Goal: Find specific page/section: Find specific page/section

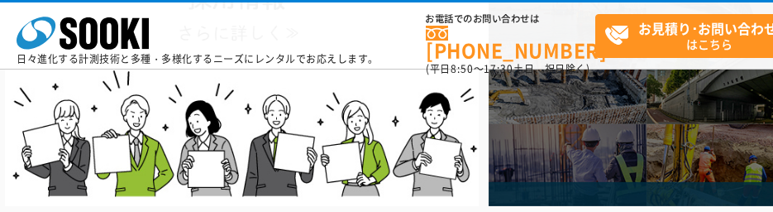
scroll to position [177, 0]
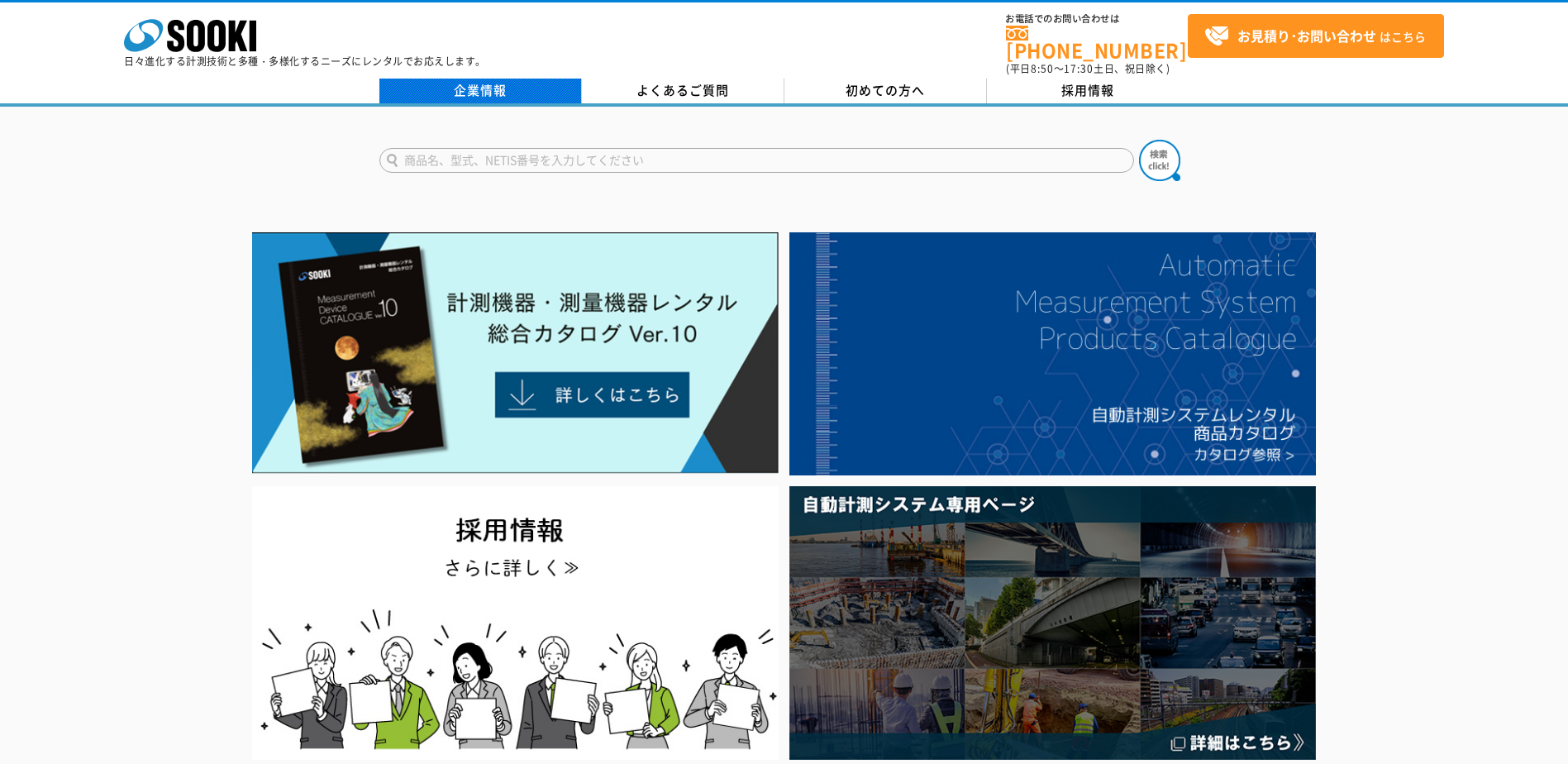
click at [483, 79] on link "企業情報" at bounding box center [480, 91] width 203 height 25
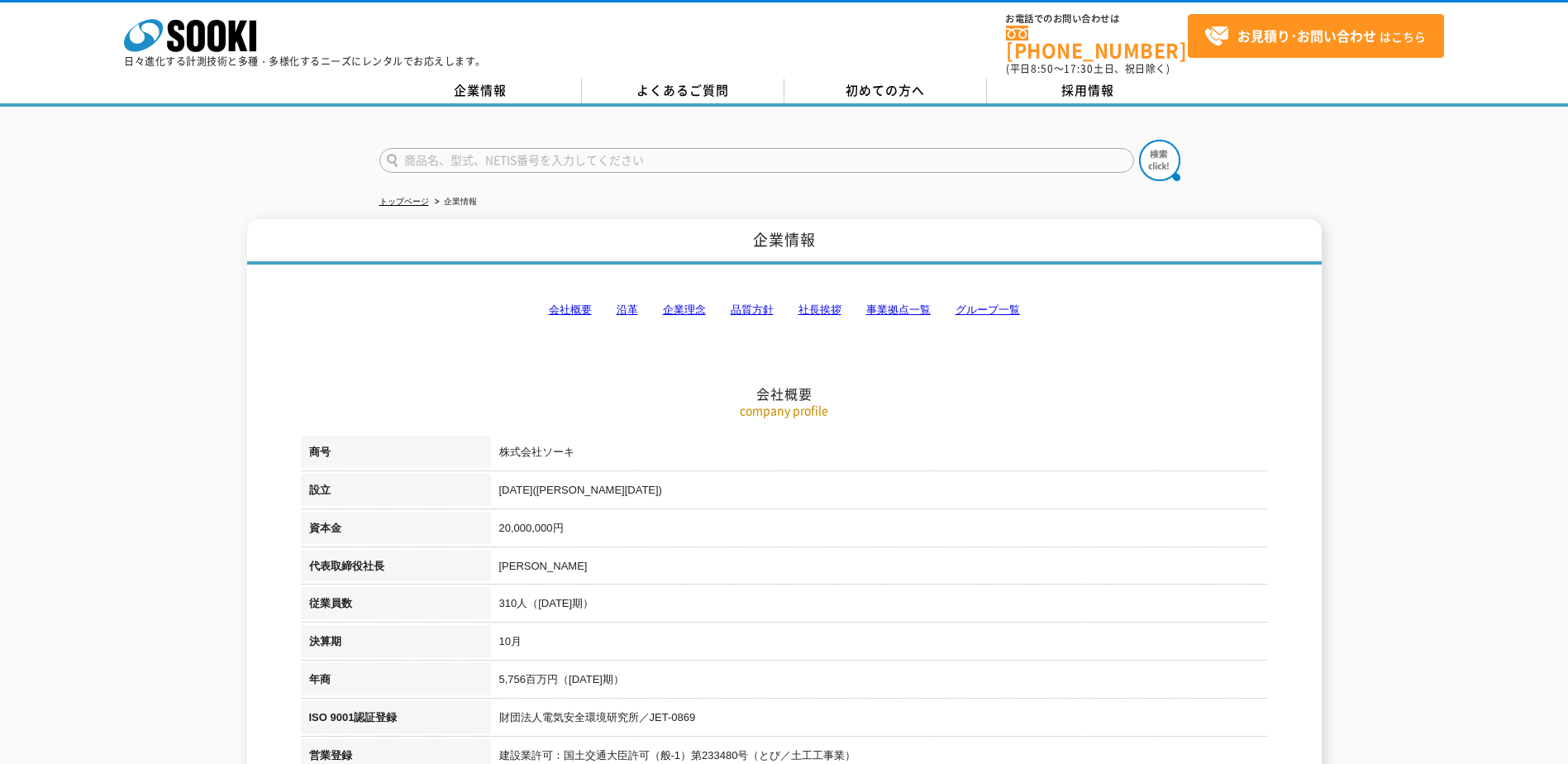
click at [888, 303] on link "事業拠点一覧" at bounding box center [898, 309] width 64 height 12
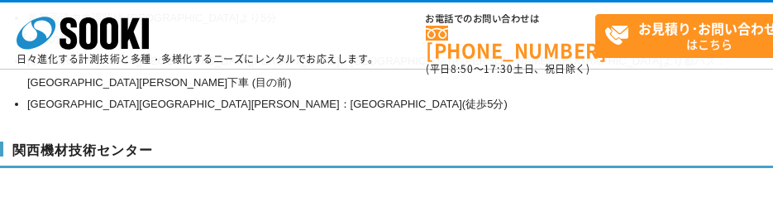
scroll to position [7389, 0]
